Goal: Use online tool/utility: Utilize a website feature to perform a specific function

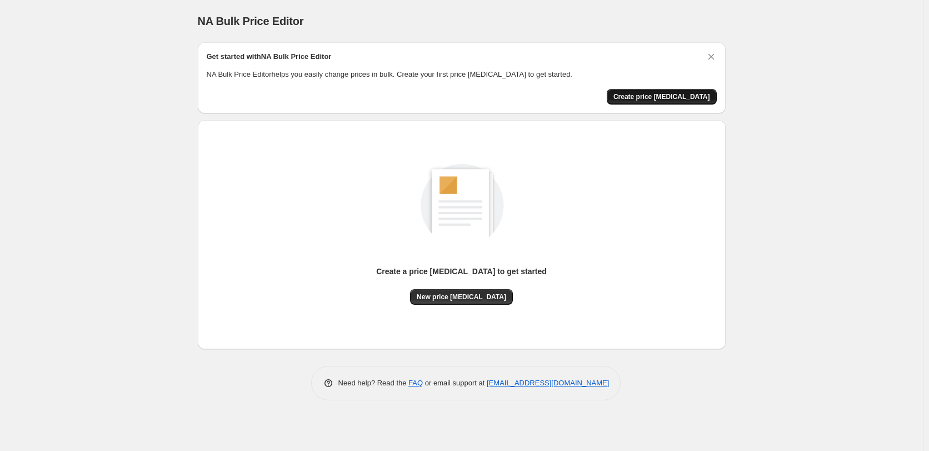
click at [704, 96] on span "Create price change job" at bounding box center [662, 96] width 97 height 9
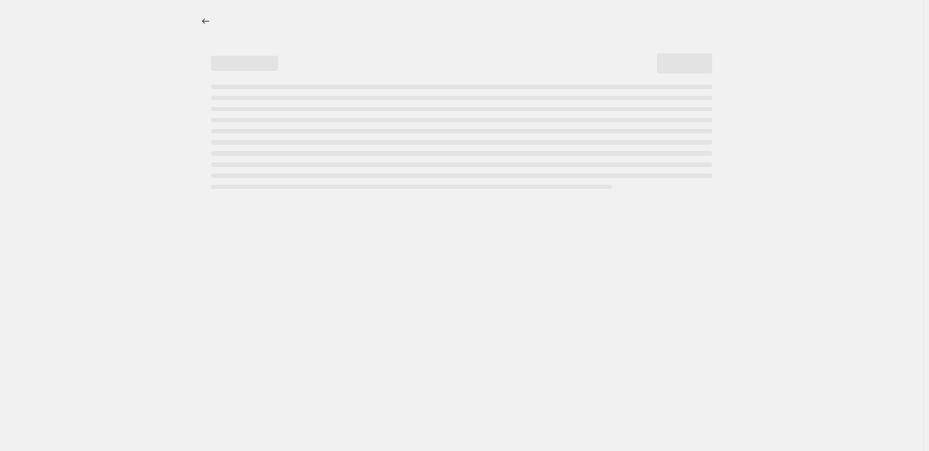
select select "percentage"
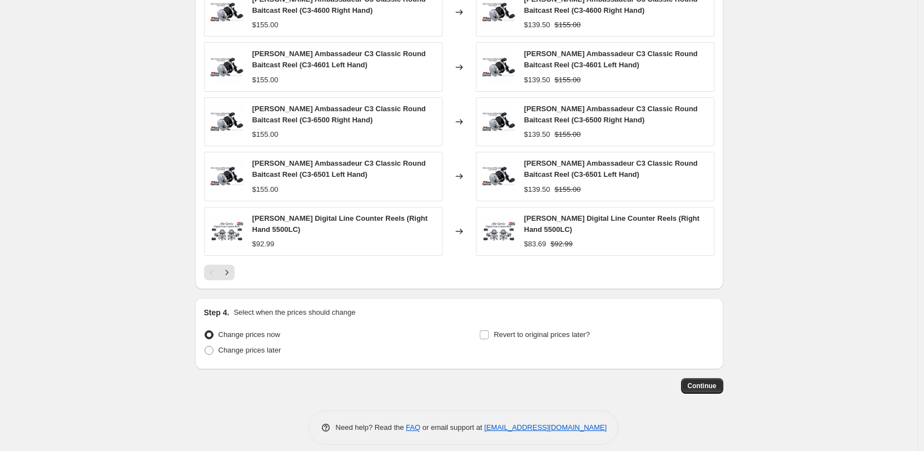
scroll to position [679, 0]
